Goal: Communication & Community: Participate in discussion

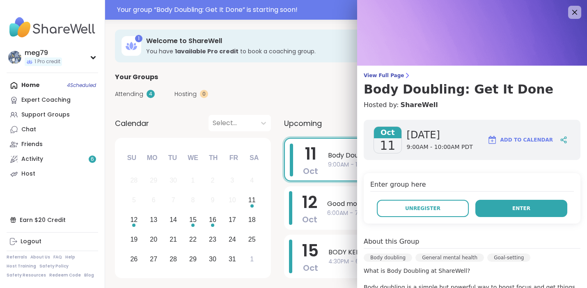
click at [498, 211] on button "Enter" at bounding box center [521, 208] width 92 height 17
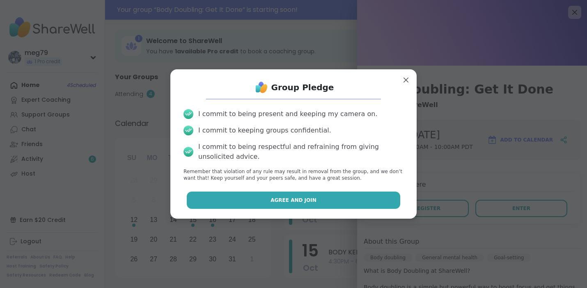
click at [271, 204] on button "Agree and Join" at bounding box center [294, 200] width 214 height 17
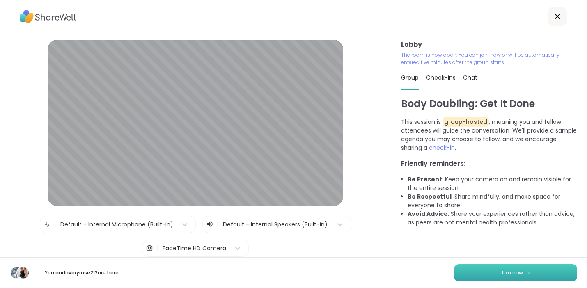
click at [511, 271] on span "Join now" at bounding box center [511, 272] width 23 height 7
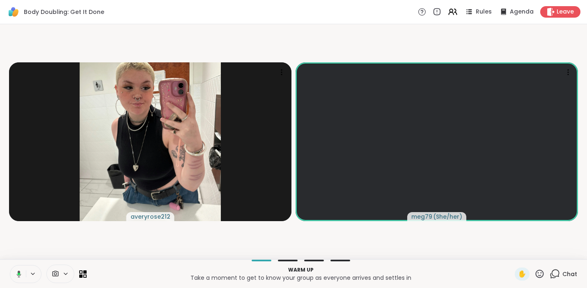
click at [23, 273] on button at bounding box center [17, 274] width 17 height 17
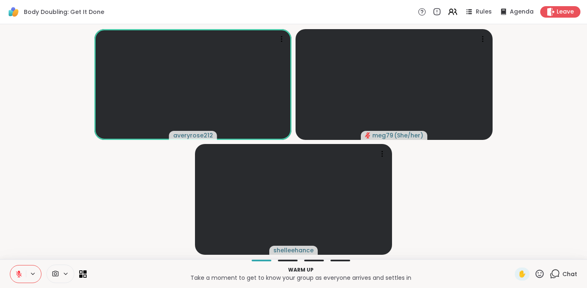
click at [19, 275] on icon at bounding box center [18, 274] width 7 height 7
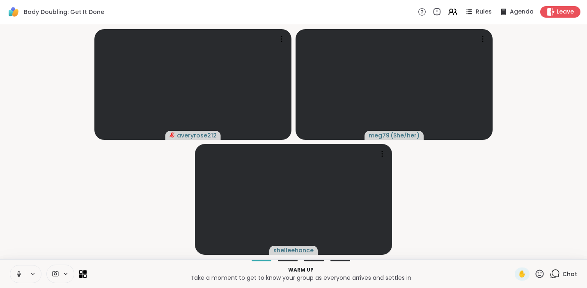
click at [17, 276] on icon at bounding box center [18, 274] width 7 height 7
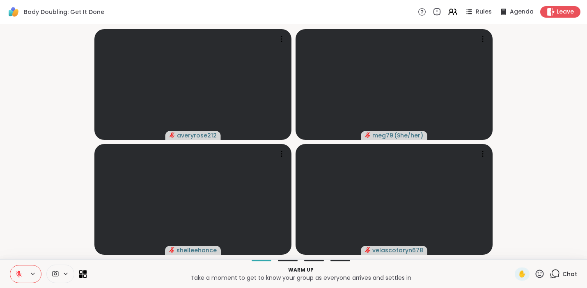
click at [550, 272] on icon at bounding box center [555, 274] width 10 height 10
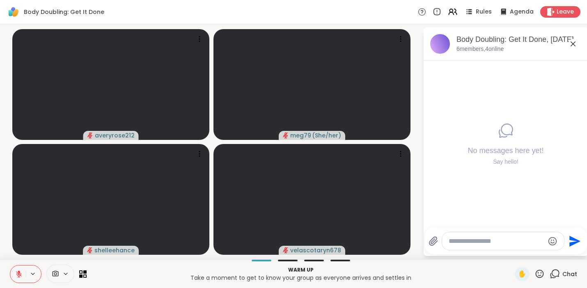
click at [20, 275] on icon at bounding box center [19, 274] width 6 height 6
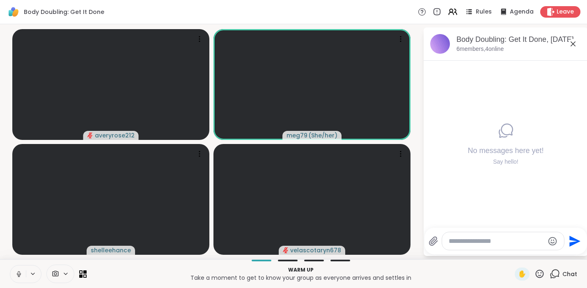
click at [18, 275] on icon at bounding box center [18, 274] width 7 height 7
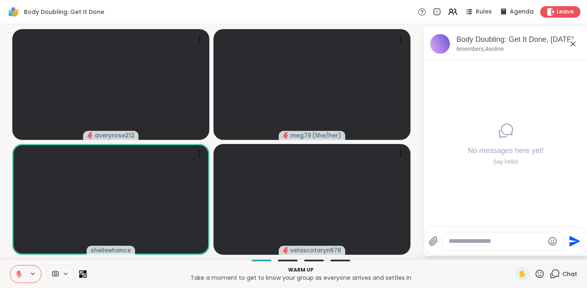
click at [21, 273] on icon at bounding box center [19, 274] width 6 height 6
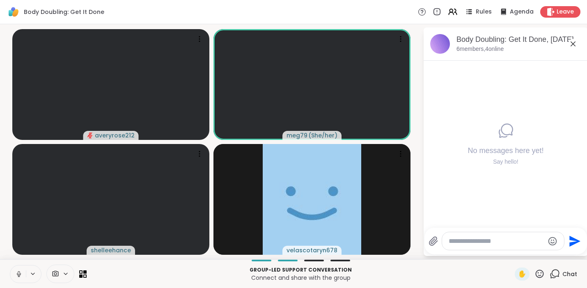
click at [18, 273] on icon at bounding box center [19, 273] width 2 height 4
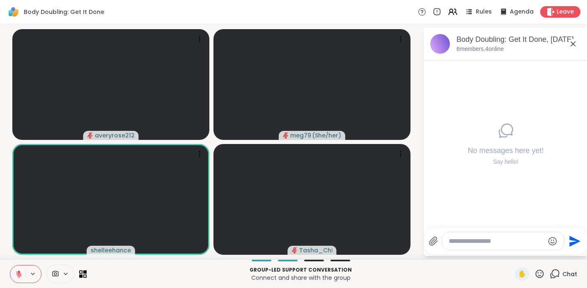
click at [483, 240] on textarea "Type your message" at bounding box center [497, 241] width 96 height 8
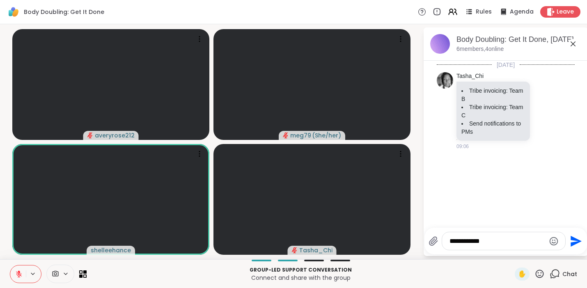
type textarea "**********"
click at [578, 240] on icon "Send" at bounding box center [576, 241] width 11 height 11
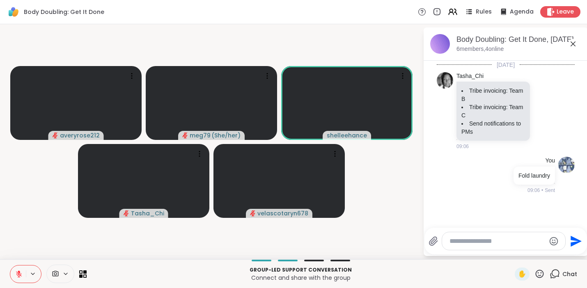
click at [18, 277] on icon at bounding box center [19, 274] width 6 height 6
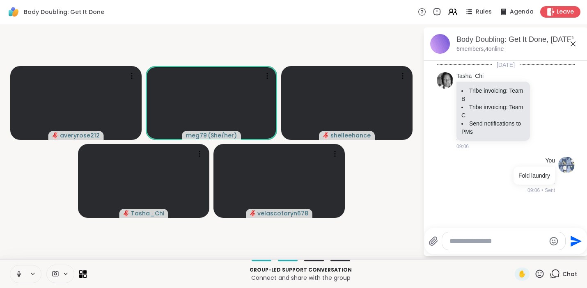
click at [21, 273] on icon at bounding box center [18, 274] width 7 height 7
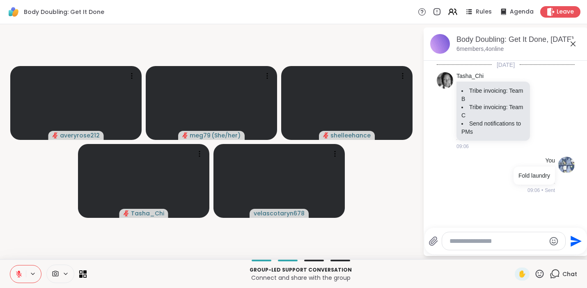
click at [23, 273] on button at bounding box center [18, 274] width 16 height 17
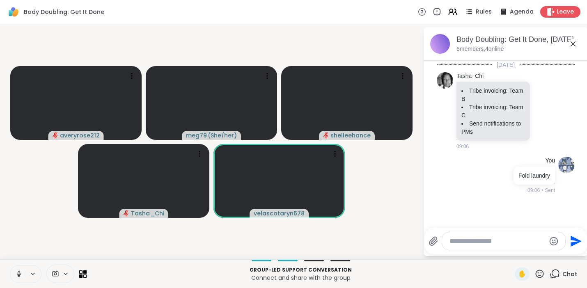
click at [18, 272] on icon at bounding box center [18, 274] width 7 height 7
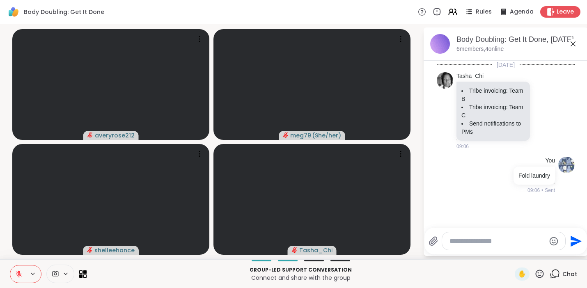
click at [16, 273] on icon at bounding box center [19, 274] width 6 height 6
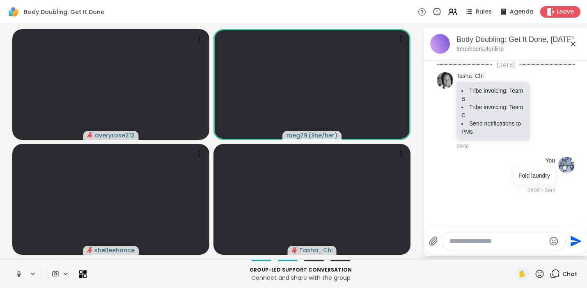
click at [16, 273] on icon at bounding box center [18, 274] width 7 height 7
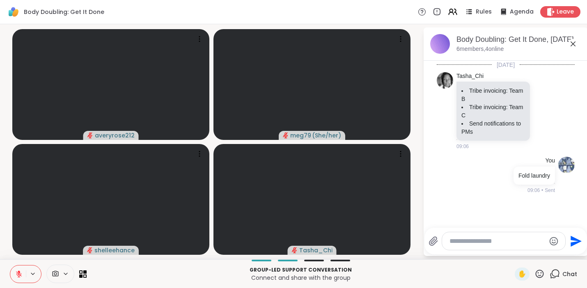
click at [14, 273] on button at bounding box center [18, 274] width 16 height 17
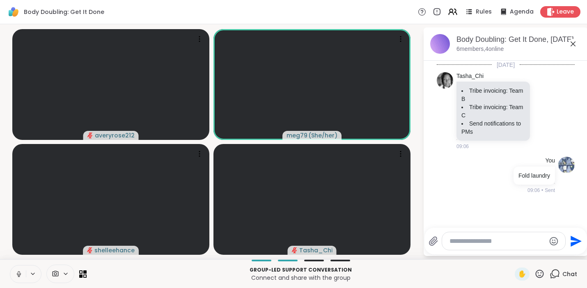
click at [14, 273] on button at bounding box center [18, 274] width 16 height 17
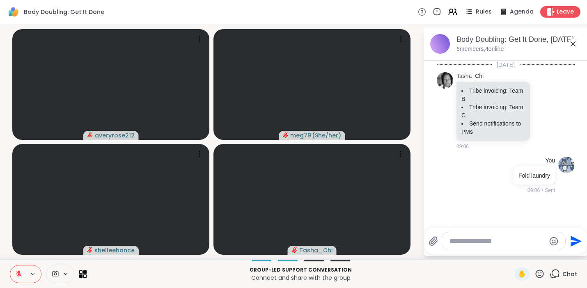
click at [11, 273] on button at bounding box center [18, 274] width 16 height 17
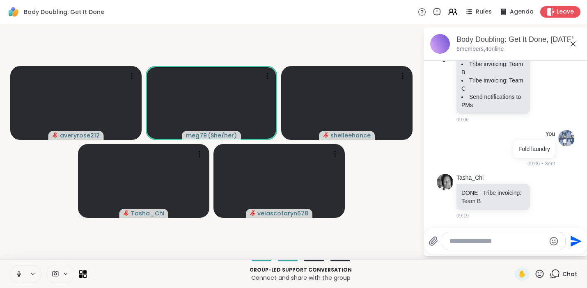
scroll to position [38, 0]
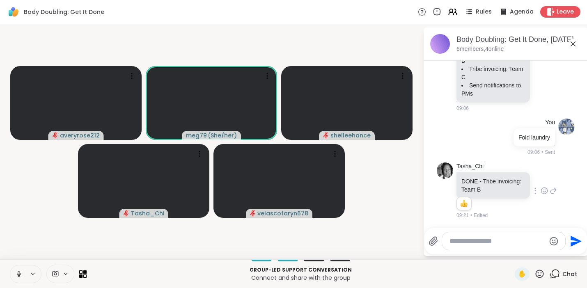
click at [541, 190] on icon at bounding box center [544, 191] width 7 height 8
click at [523, 176] on div "Select Reaction: Thumbs up" at bounding box center [526, 177] width 7 height 7
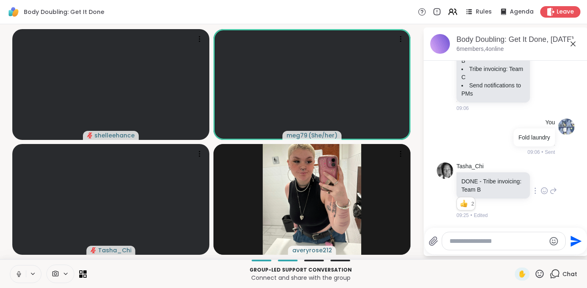
scroll to position [2, 0]
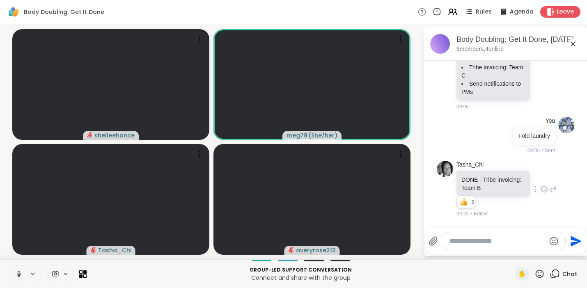
click at [459, 245] on textarea "Type your message" at bounding box center [498, 241] width 96 height 8
type textarea "**********"
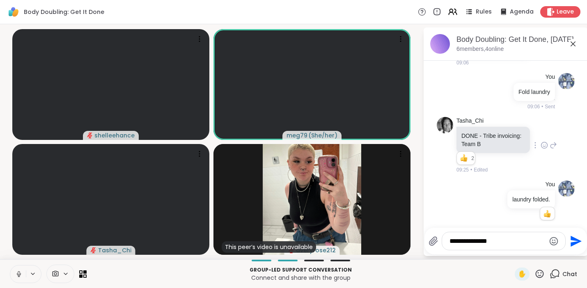
scroll to position [94, 0]
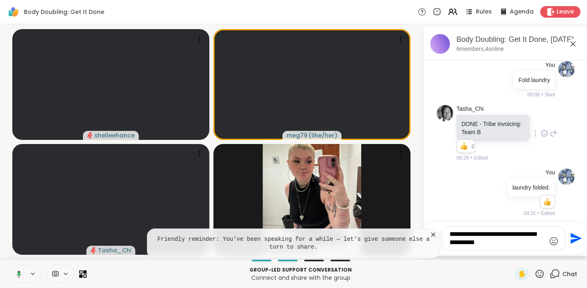
type textarea "**********"
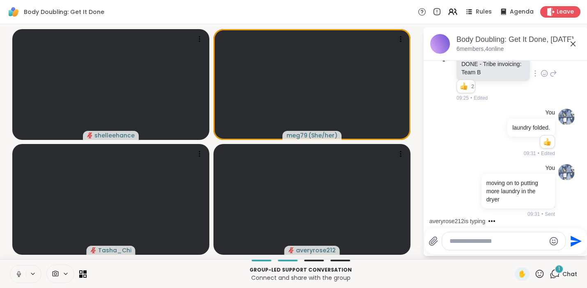
scroll to position [214, 0]
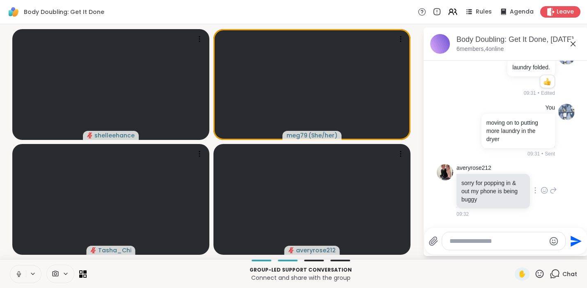
click at [541, 189] on icon at bounding box center [544, 190] width 7 height 8
click at [523, 178] on div "Select Reaction: Thumbs up" at bounding box center [526, 177] width 7 height 7
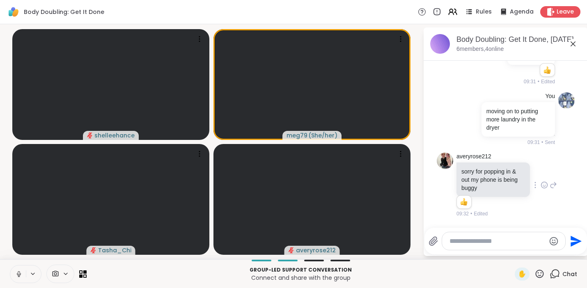
click at [467, 242] on textarea "Type your message" at bounding box center [498, 241] width 96 height 8
type textarea "*"
type textarea "**********"
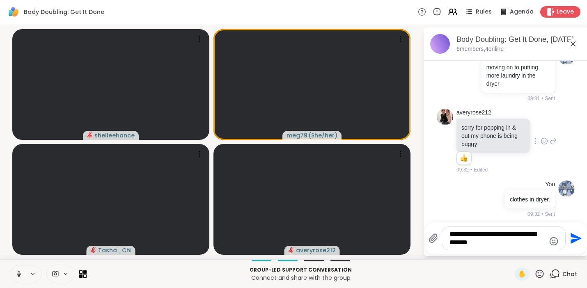
type textarea "**********"
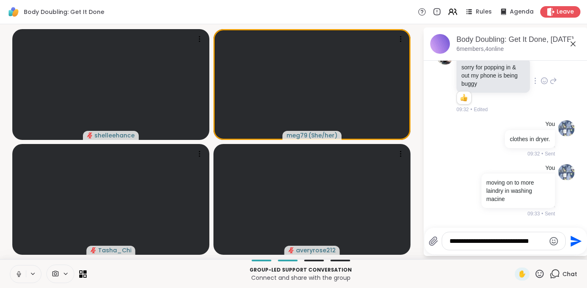
type textarea "**********"
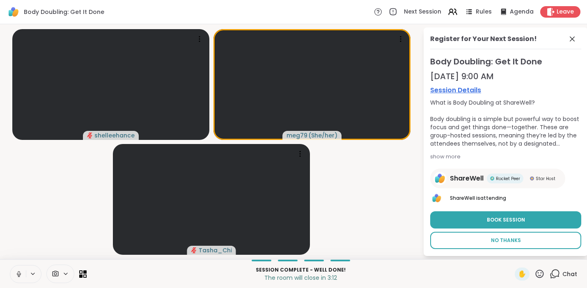
click at [507, 239] on span "No Thanks" at bounding box center [506, 240] width 30 height 7
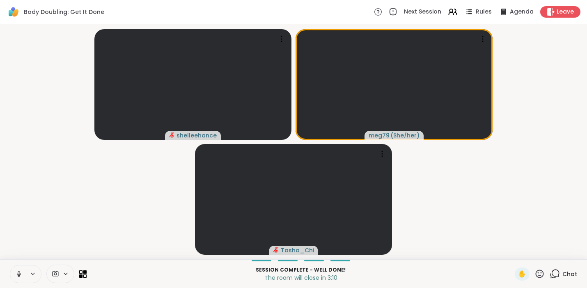
click at [552, 273] on icon at bounding box center [555, 274] width 10 height 10
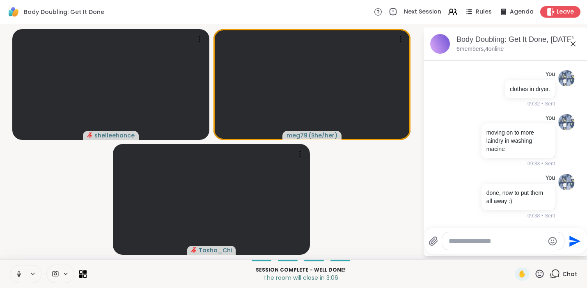
click at [493, 241] on textarea "Type your message" at bounding box center [497, 241] width 96 height 8
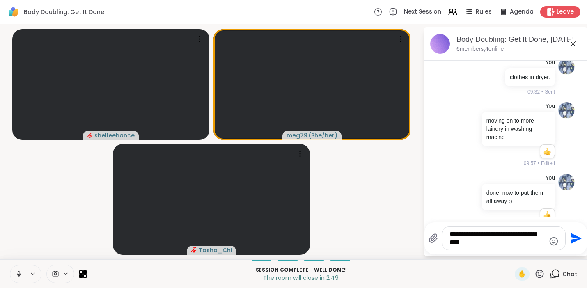
click at [540, 233] on textarea "**********" at bounding box center [498, 238] width 96 height 16
type textarea "**********"
click at [579, 240] on icon "Send" at bounding box center [575, 238] width 13 height 13
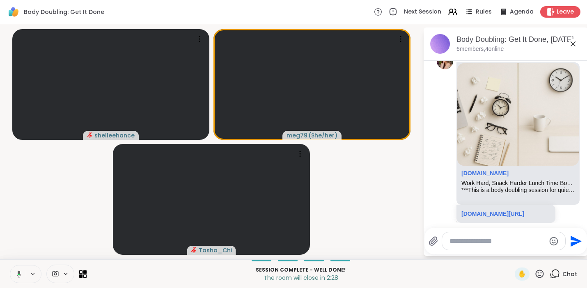
scroll to position [668, 0]
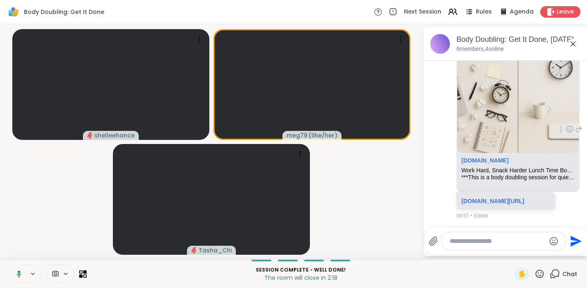
click at [544, 167] on div "Work Hard, Snack Harder Lunch Time Body Doubling" at bounding box center [517, 170] width 113 height 7
click at [499, 198] on link "[DOMAIN_NAME][URL]" at bounding box center [492, 201] width 63 height 7
click at [581, 83] on html "Body Doubling: Get It Done Next Session Rules Agenda Leave shelleehance meg79 (…" at bounding box center [293, 144] width 587 height 288
click at [547, 11] on icon at bounding box center [551, 11] width 8 height 9
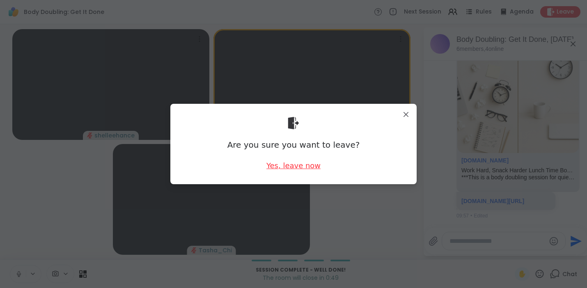
click at [303, 166] on div "Yes, leave now" at bounding box center [293, 166] width 54 height 10
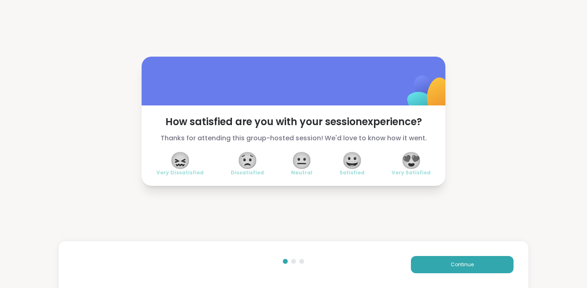
click at [305, 166] on span "😐" at bounding box center [301, 160] width 21 height 15
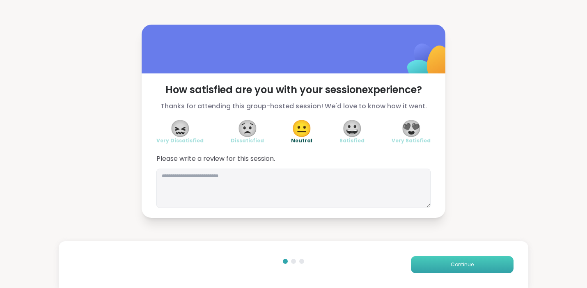
click at [435, 263] on button "Continue" at bounding box center [462, 264] width 103 height 17
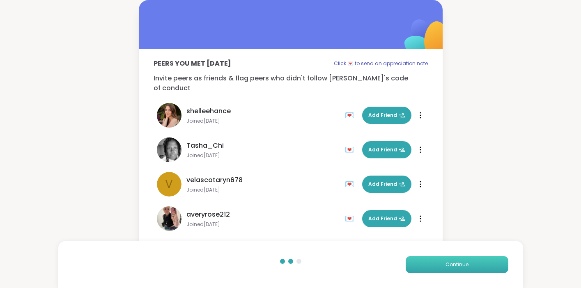
click at [435, 263] on button "Continue" at bounding box center [457, 264] width 103 height 17
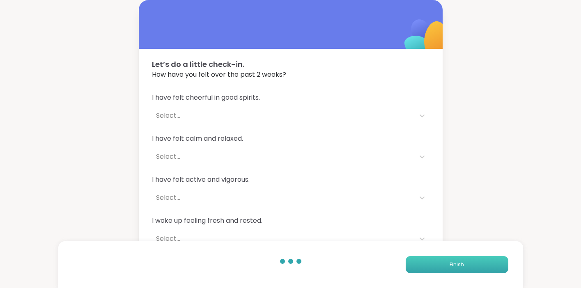
click at [435, 263] on button "Finish" at bounding box center [457, 264] width 103 height 17
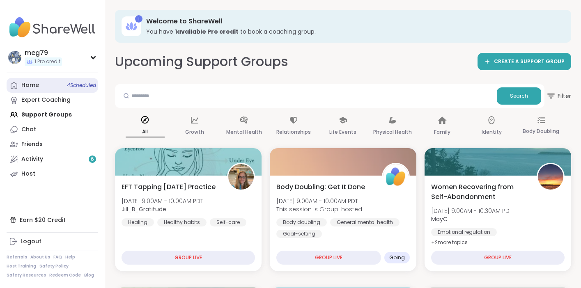
click at [50, 89] on link "Home 4 Scheduled" at bounding box center [53, 85] width 92 height 15
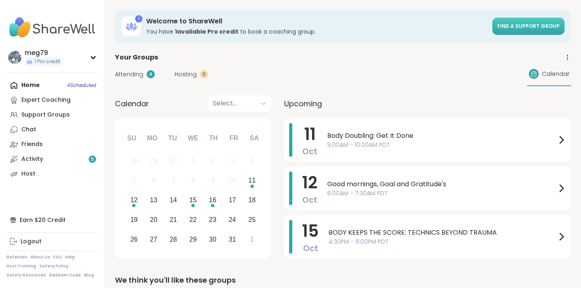
click at [523, 28] on span "Find a support group" at bounding box center [528, 26] width 62 height 7
